Goal: Task Accomplishment & Management: Manage account settings

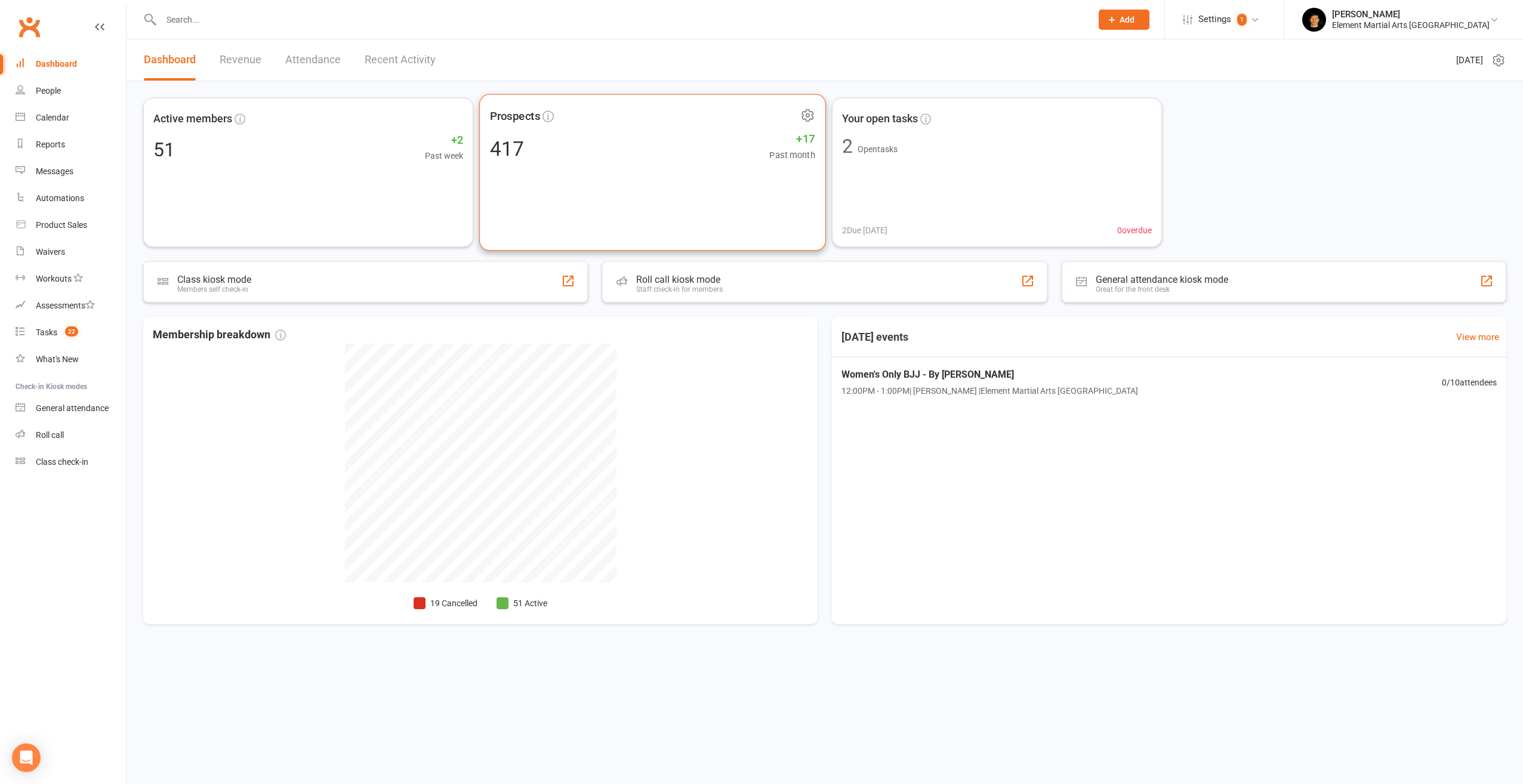
click at [687, 163] on div "Prospects 417 +17 Past month" at bounding box center [652, 172] width 347 height 157
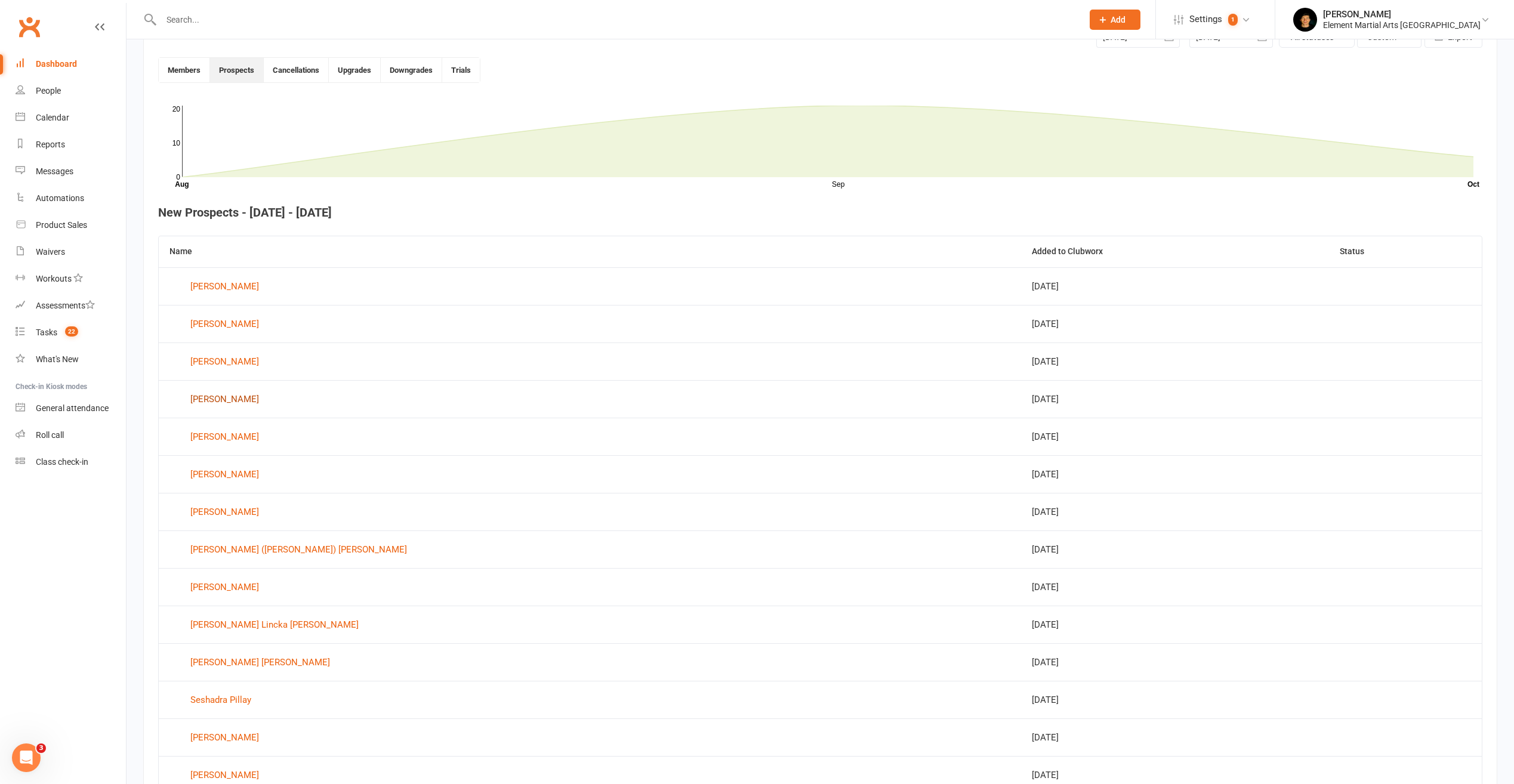
scroll to position [326, 0]
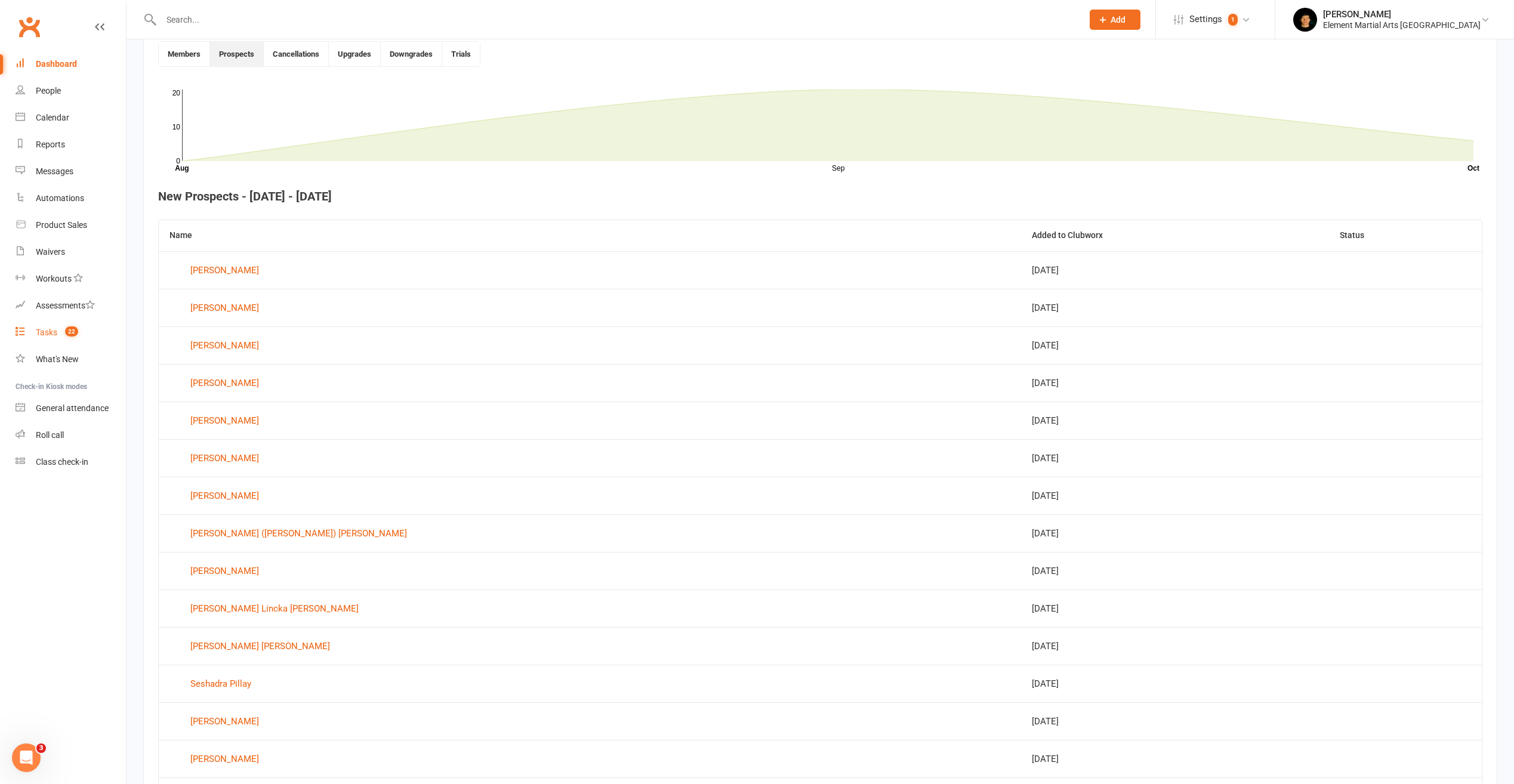
click at [67, 330] on span "22" at bounding box center [71, 331] width 13 height 10
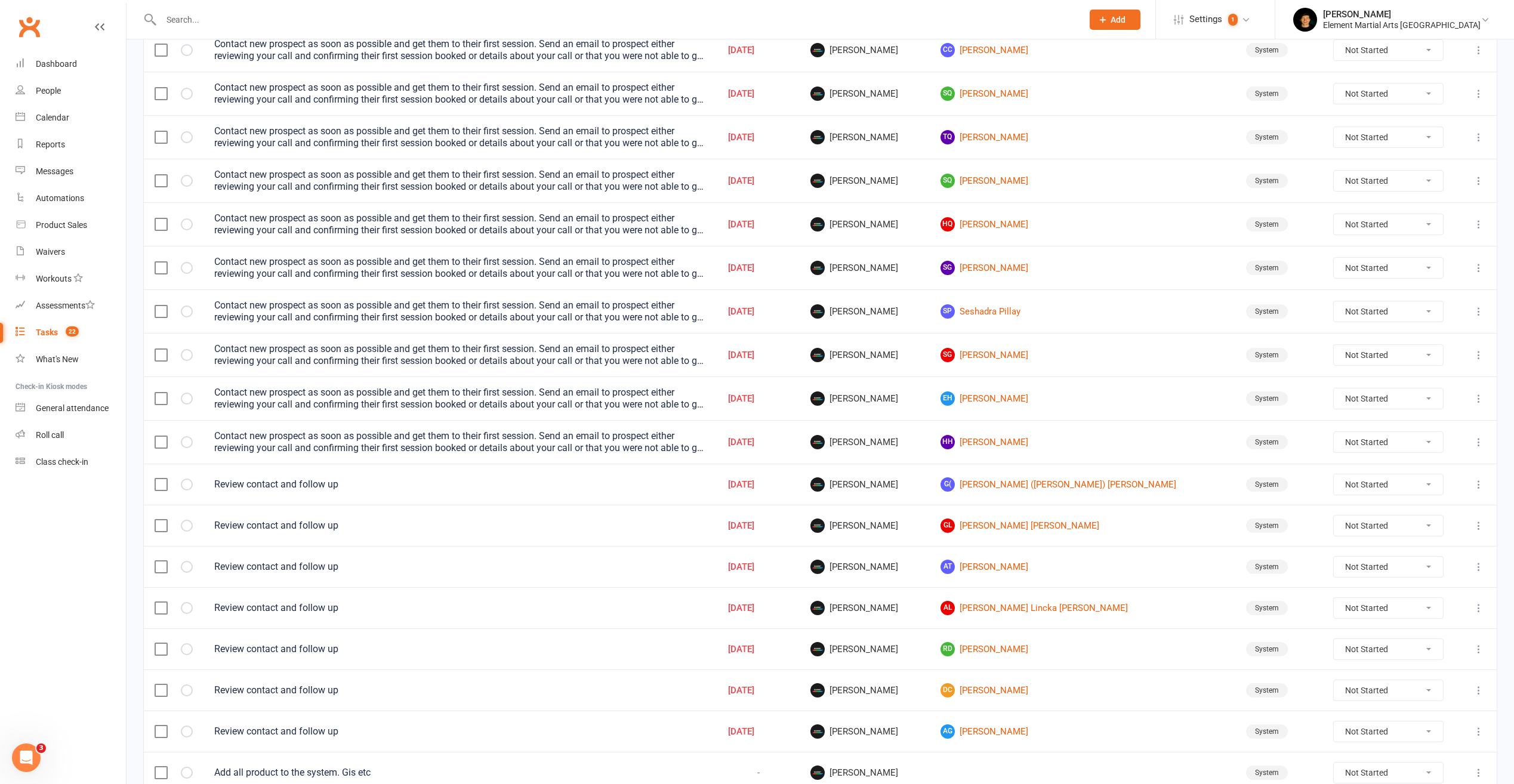
scroll to position [338, 0]
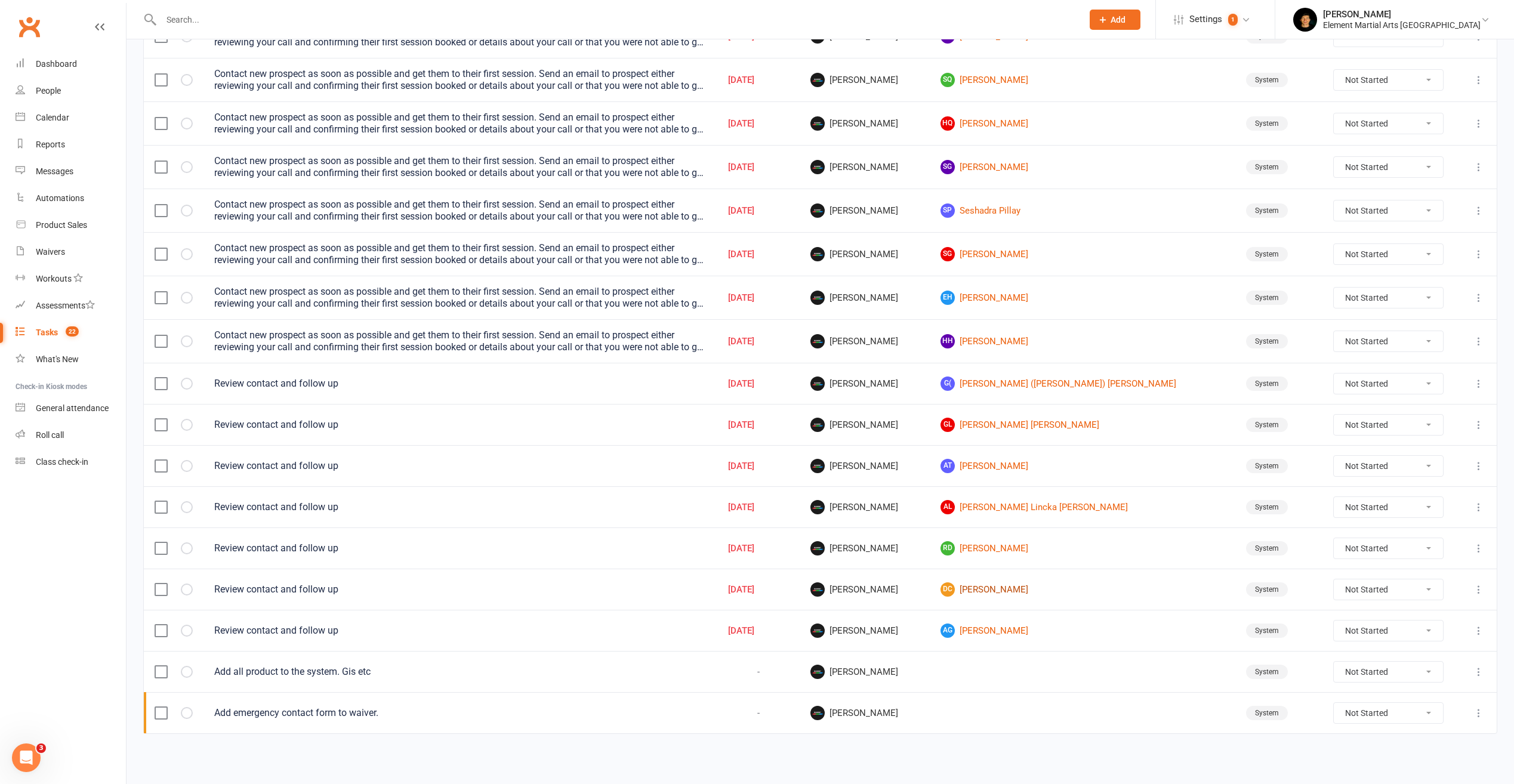
click at [1050, 588] on link "DC [PERSON_NAME]" at bounding box center [1082, 589] width 284 height 15
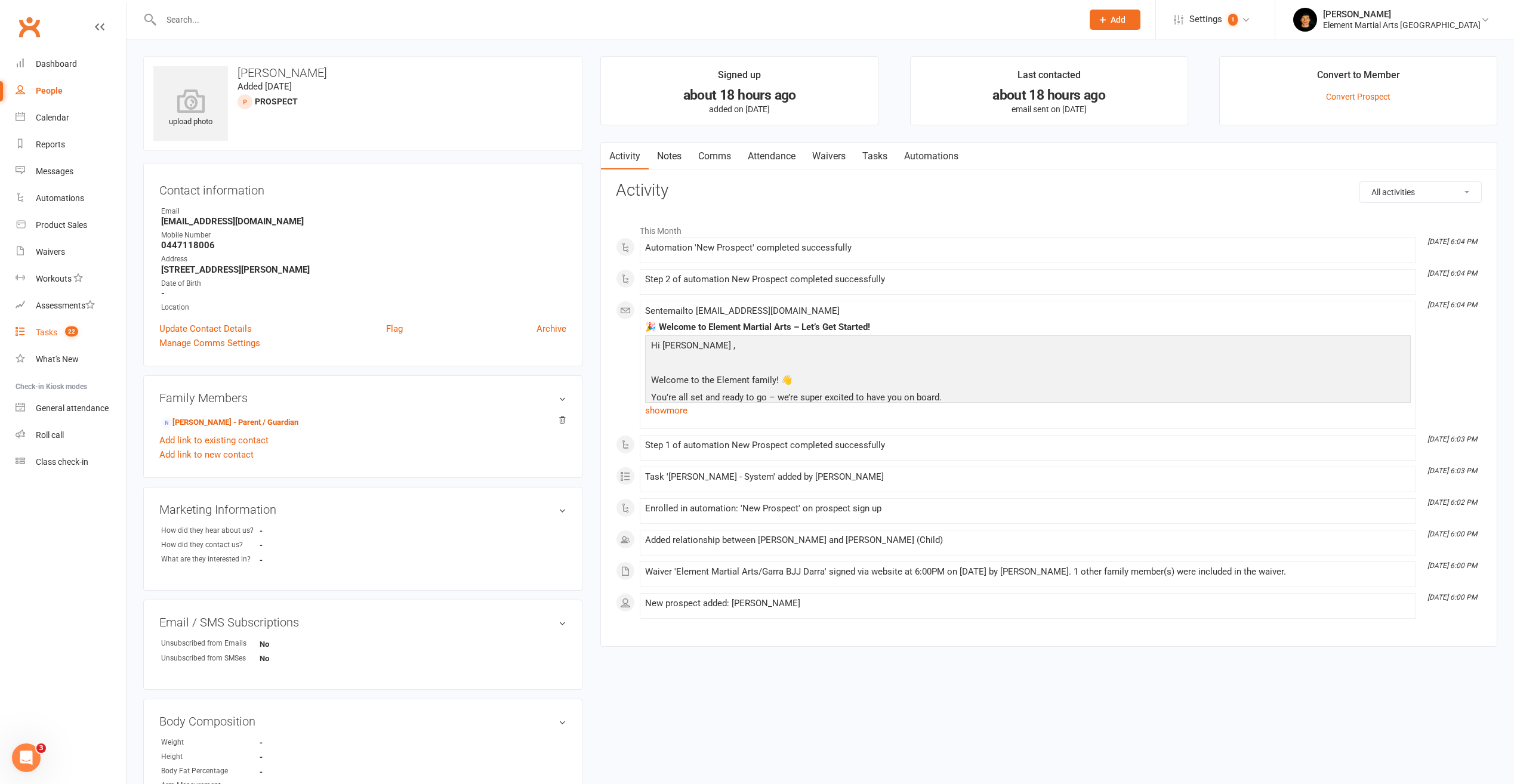
click at [50, 333] on div "Tasks" at bounding box center [46, 333] width 22 height 10
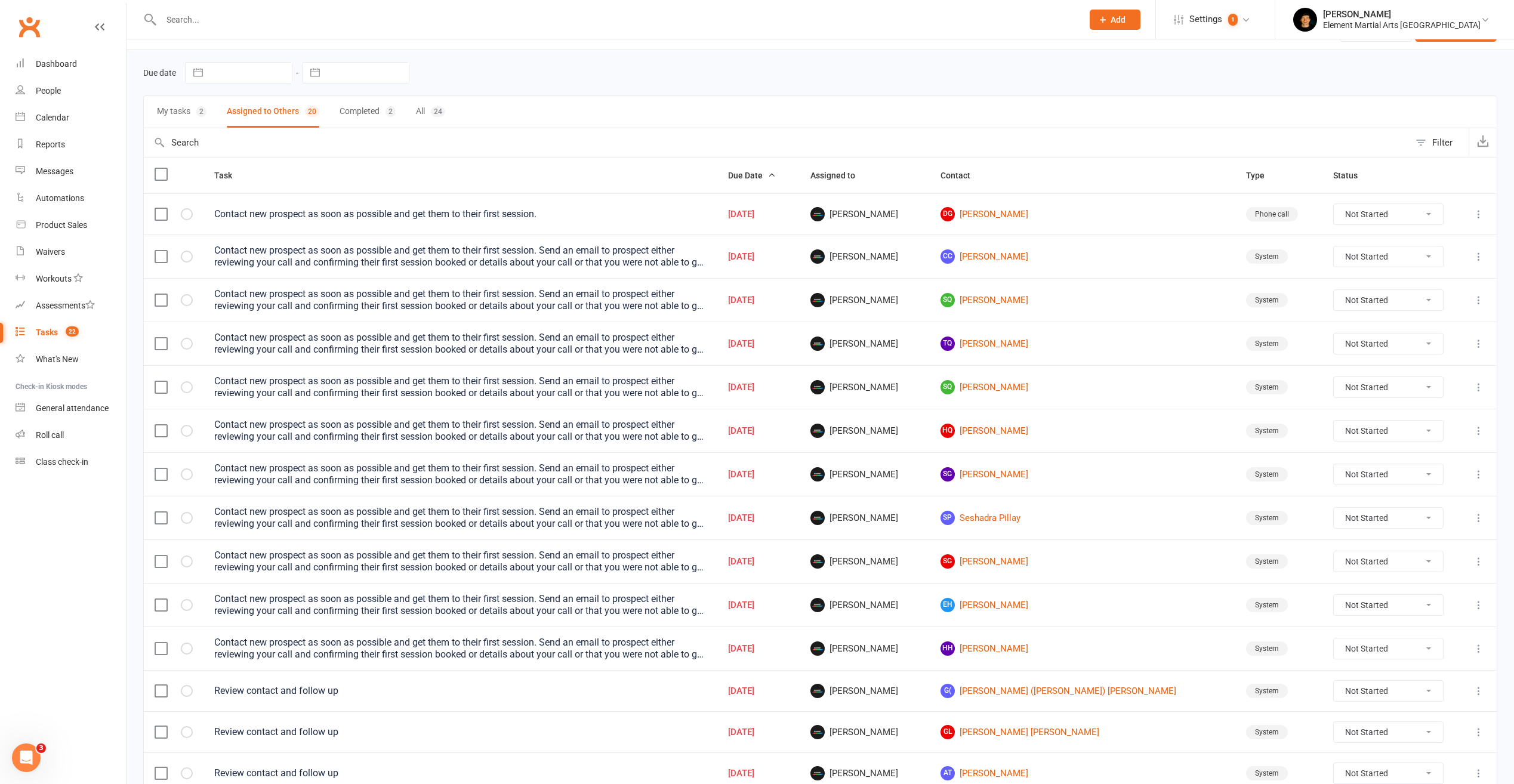
scroll to position [338, 0]
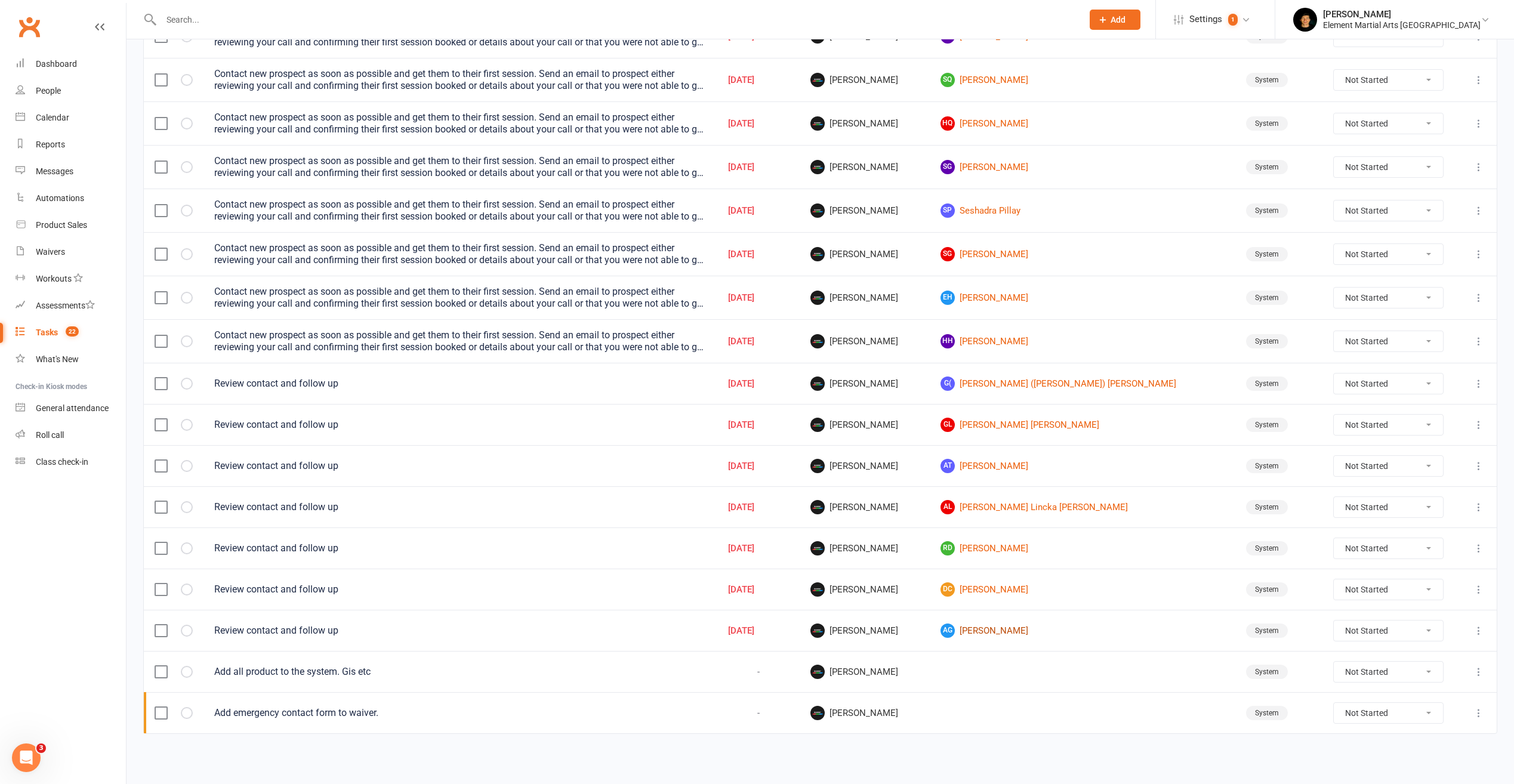
click at [1037, 632] on link "AG [PERSON_NAME]" at bounding box center [1082, 631] width 284 height 15
